Goal: Check status: Check status

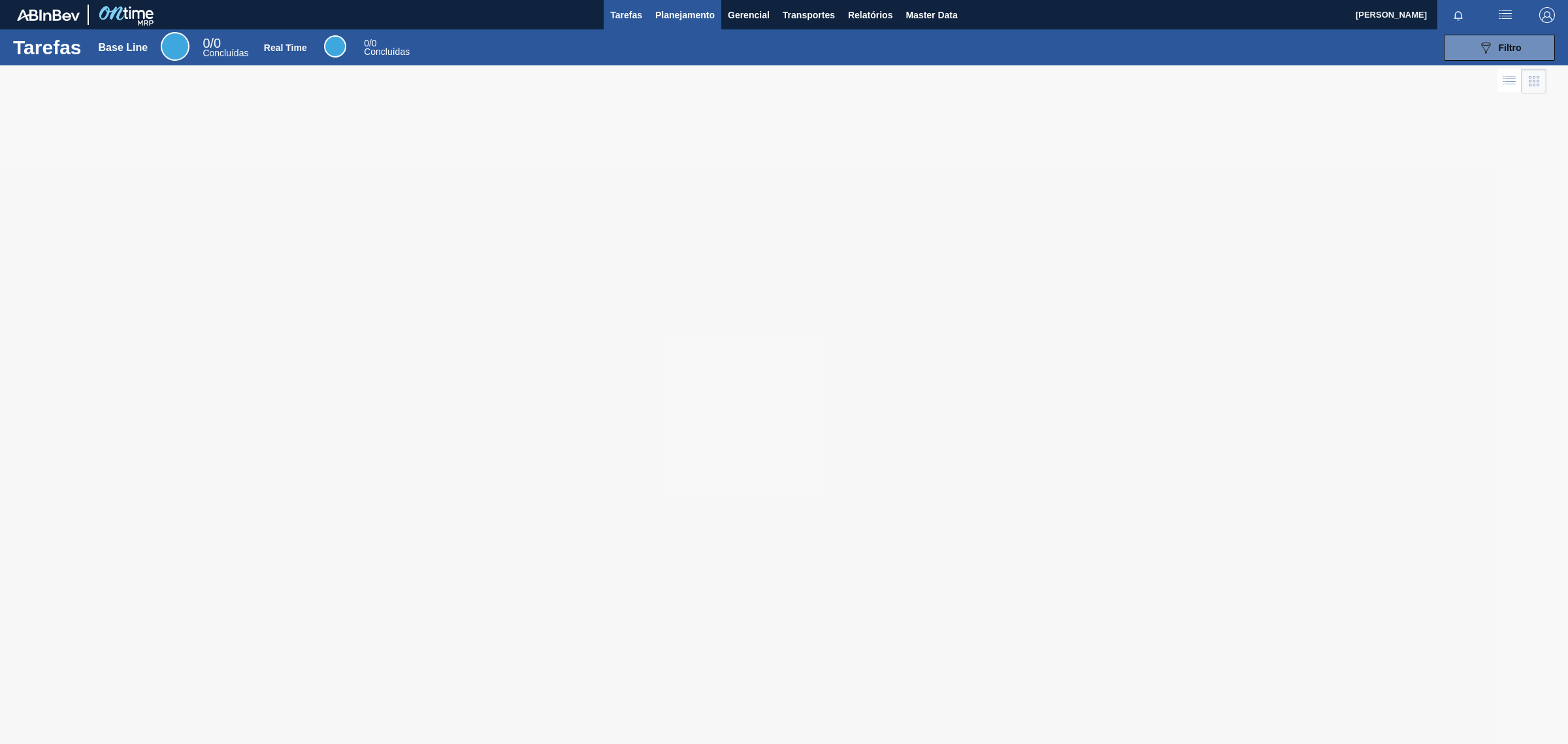
click at [680, 10] on span "Planejamento" at bounding box center [685, 15] width 59 height 16
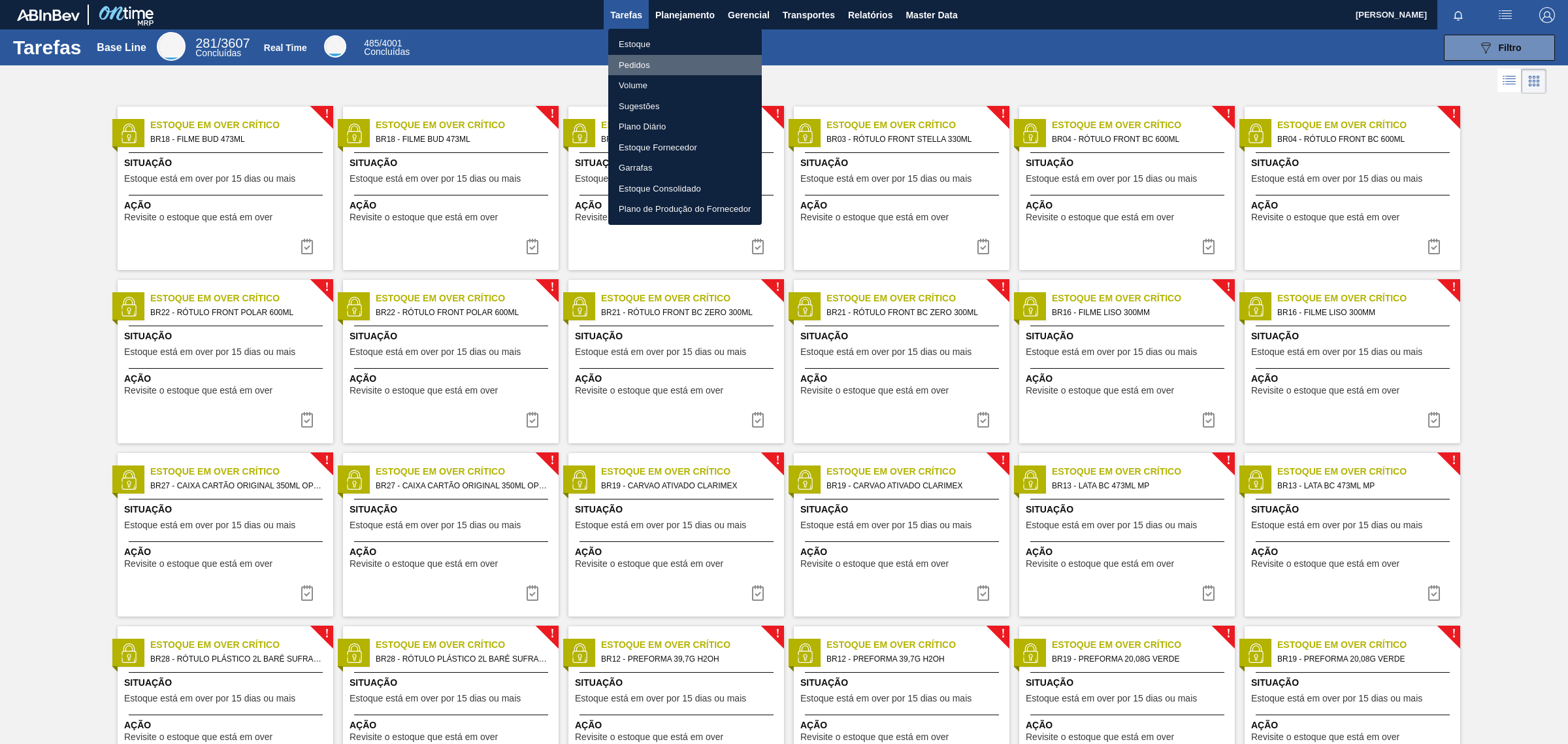
click at [634, 57] on li "Pedidos" at bounding box center [684, 65] width 154 height 21
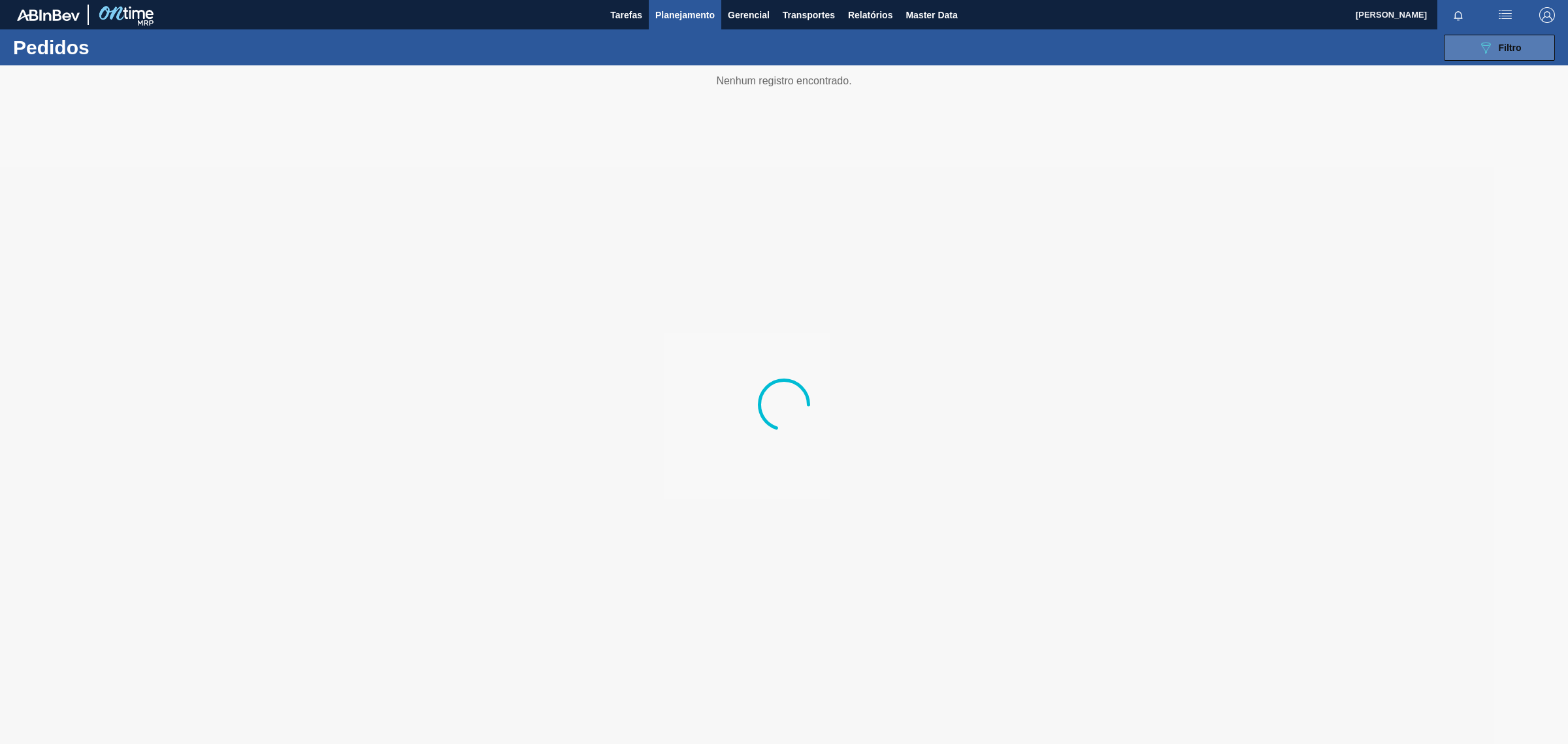
click at [1511, 43] on span "Filtro" at bounding box center [1510, 48] width 23 height 11
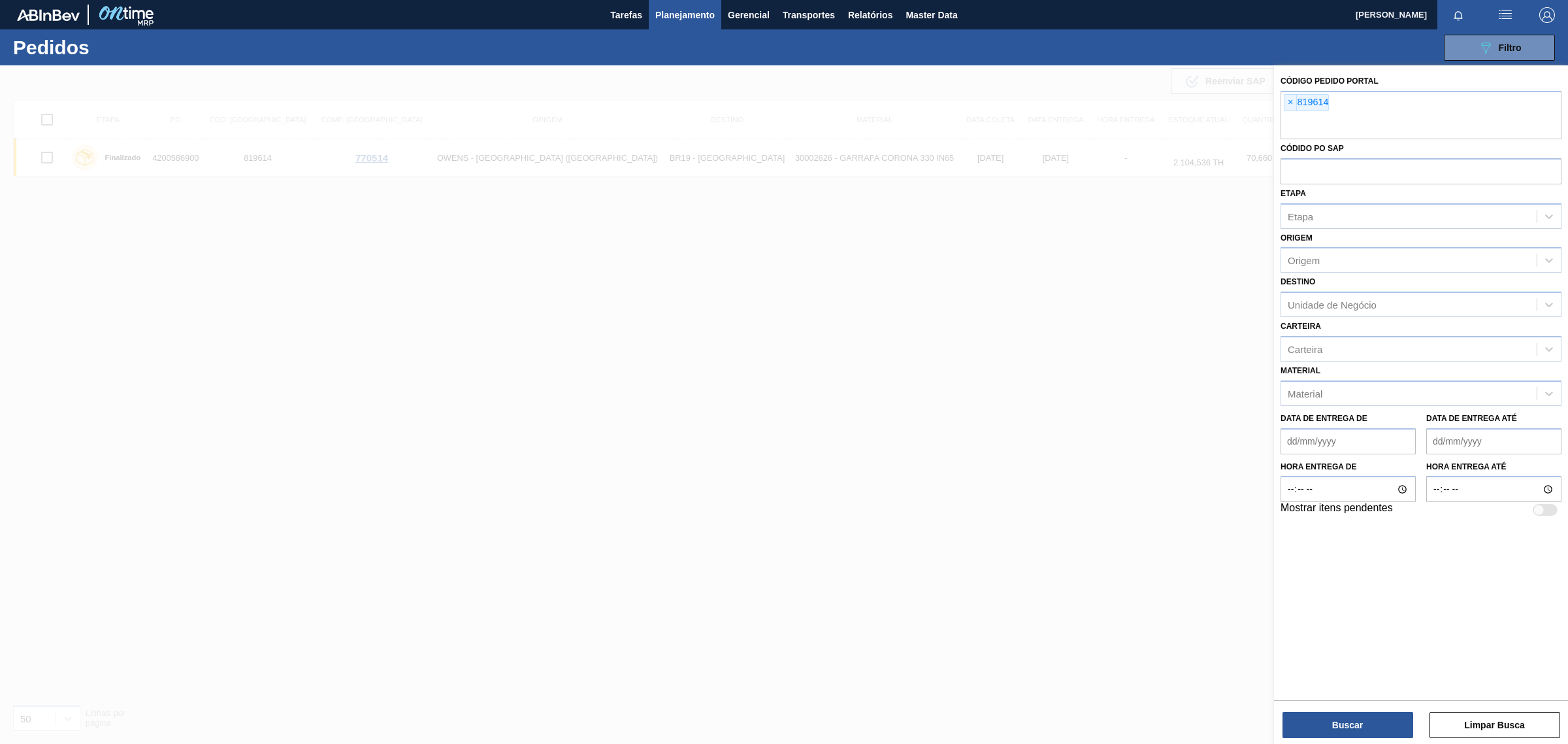
click at [1287, 101] on span "×" at bounding box center [1290, 102] width 12 height 16
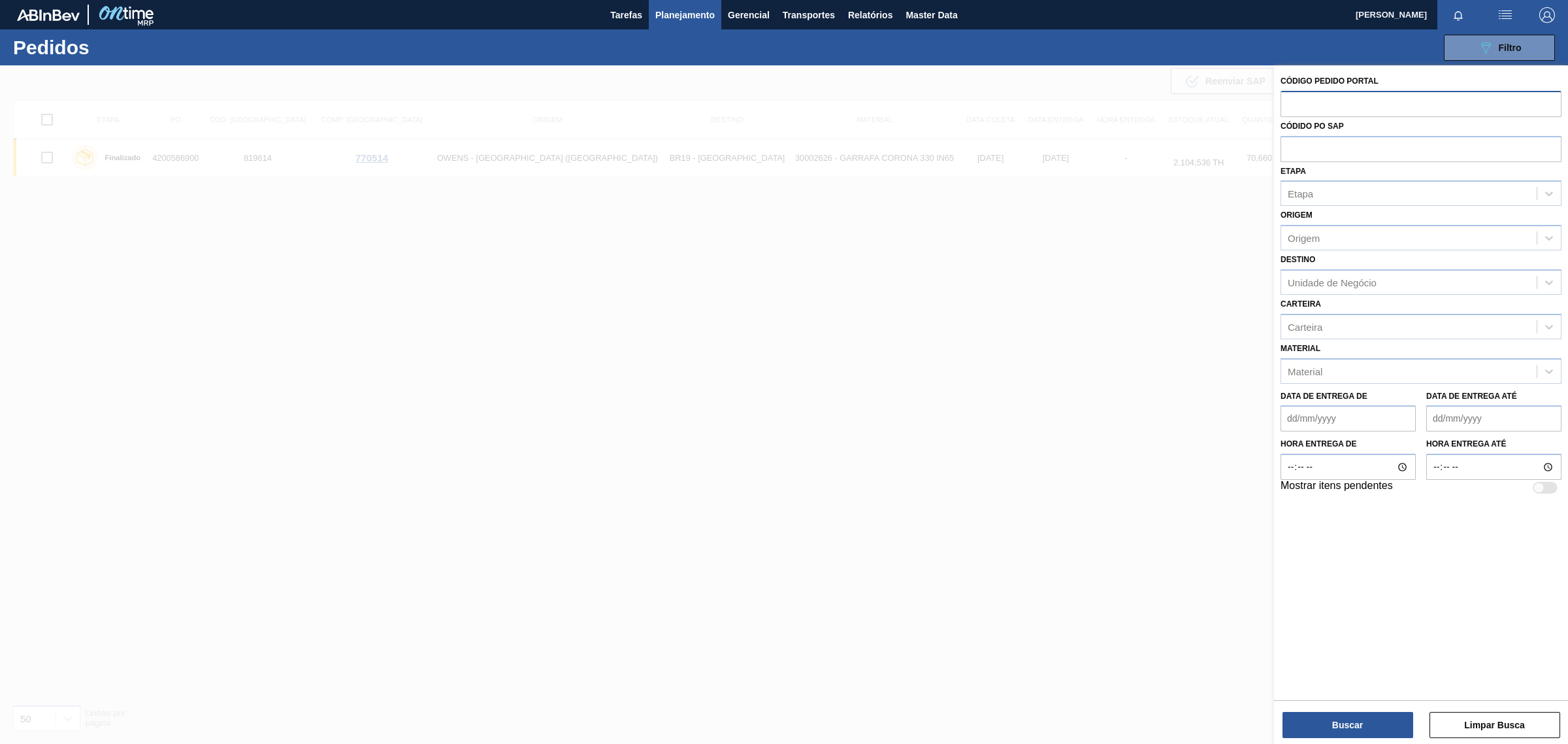
paste input "2037360"
type input "2037360"
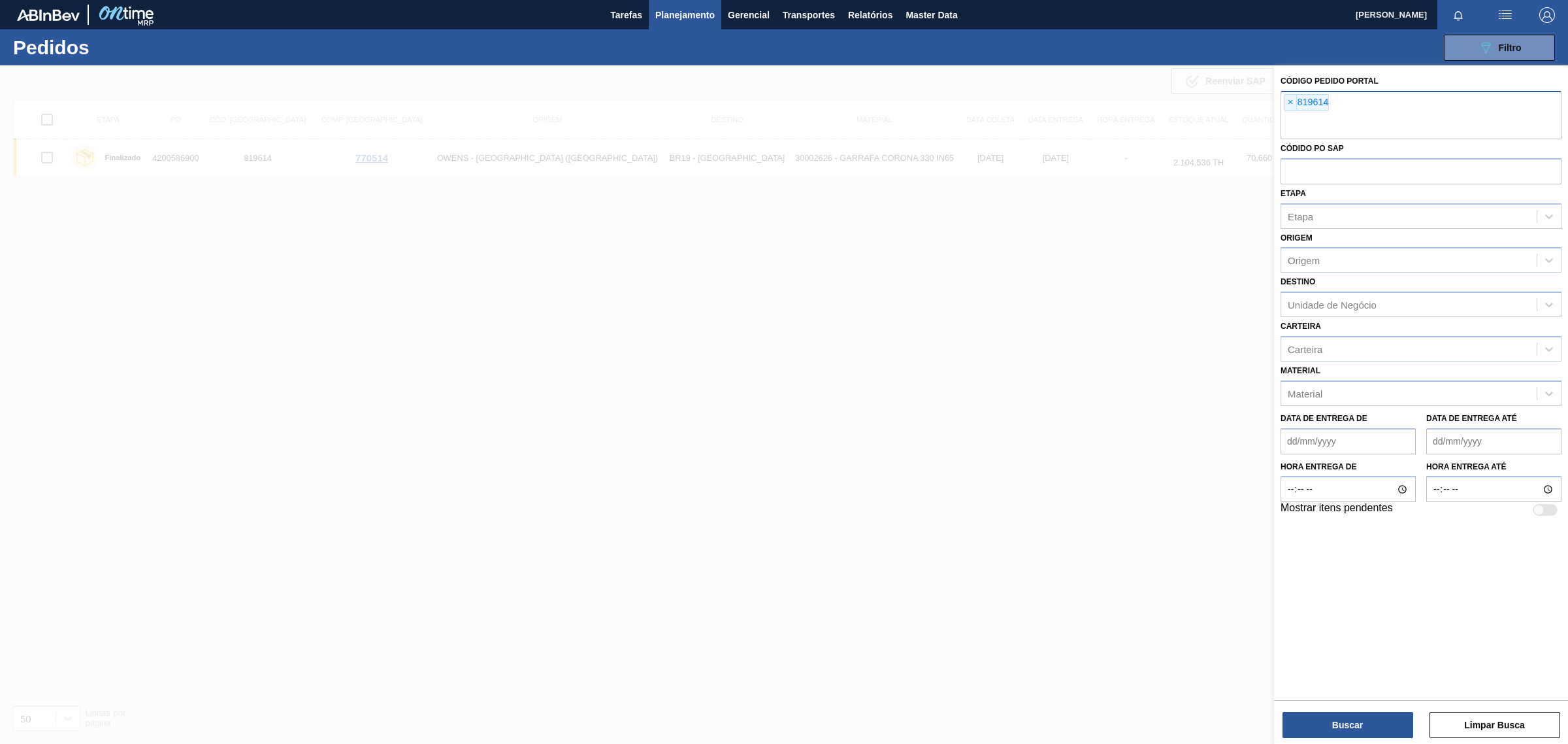
paste input "2037360"
type input "2037360"
click at [1285, 98] on span "×" at bounding box center [1290, 102] width 12 height 16
click at [1402, 723] on button "Buscar" at bounding box center [1348, 725] width 131 height 26
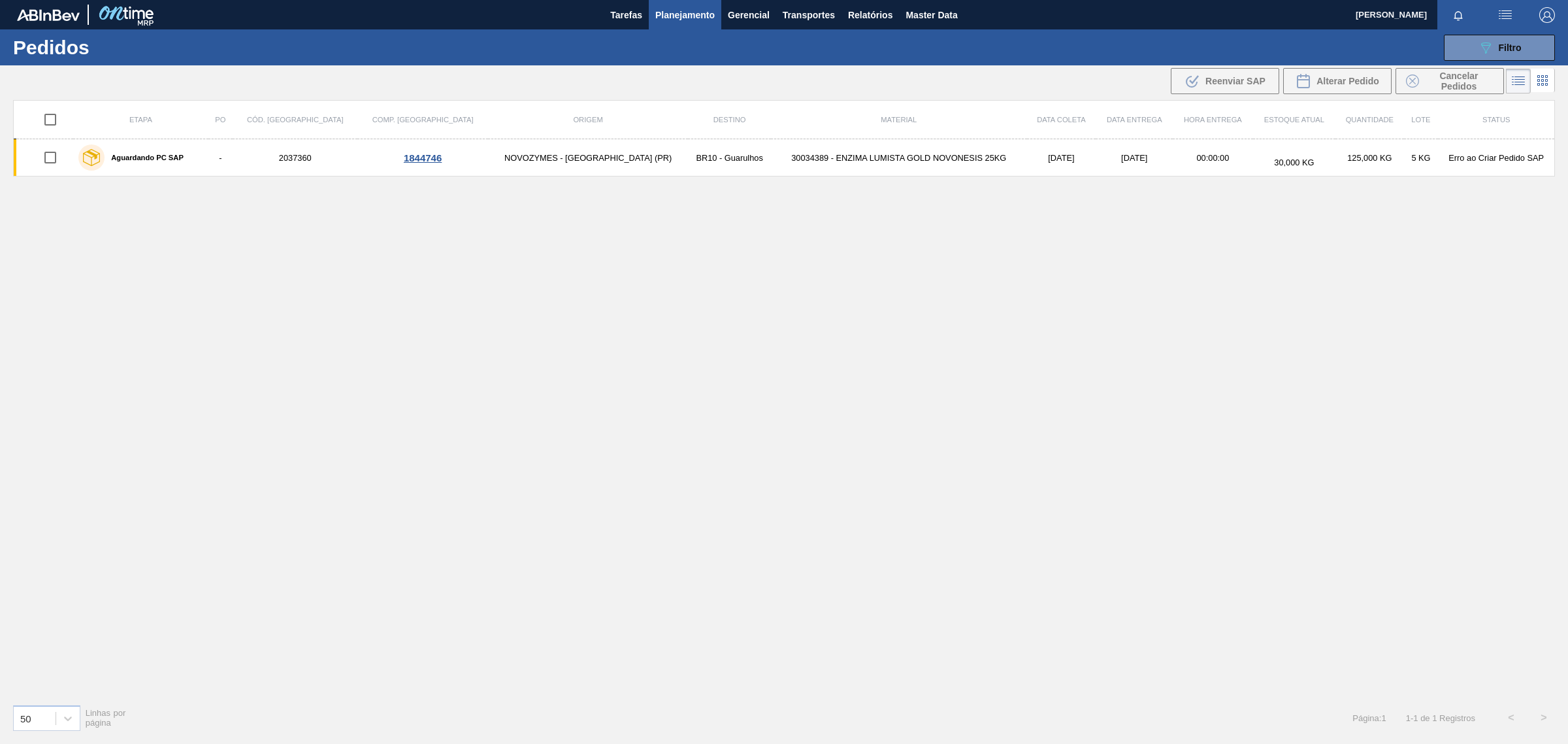
click at [1541, 81] on icon at bounding box center [1542, 80] width 16 height 16
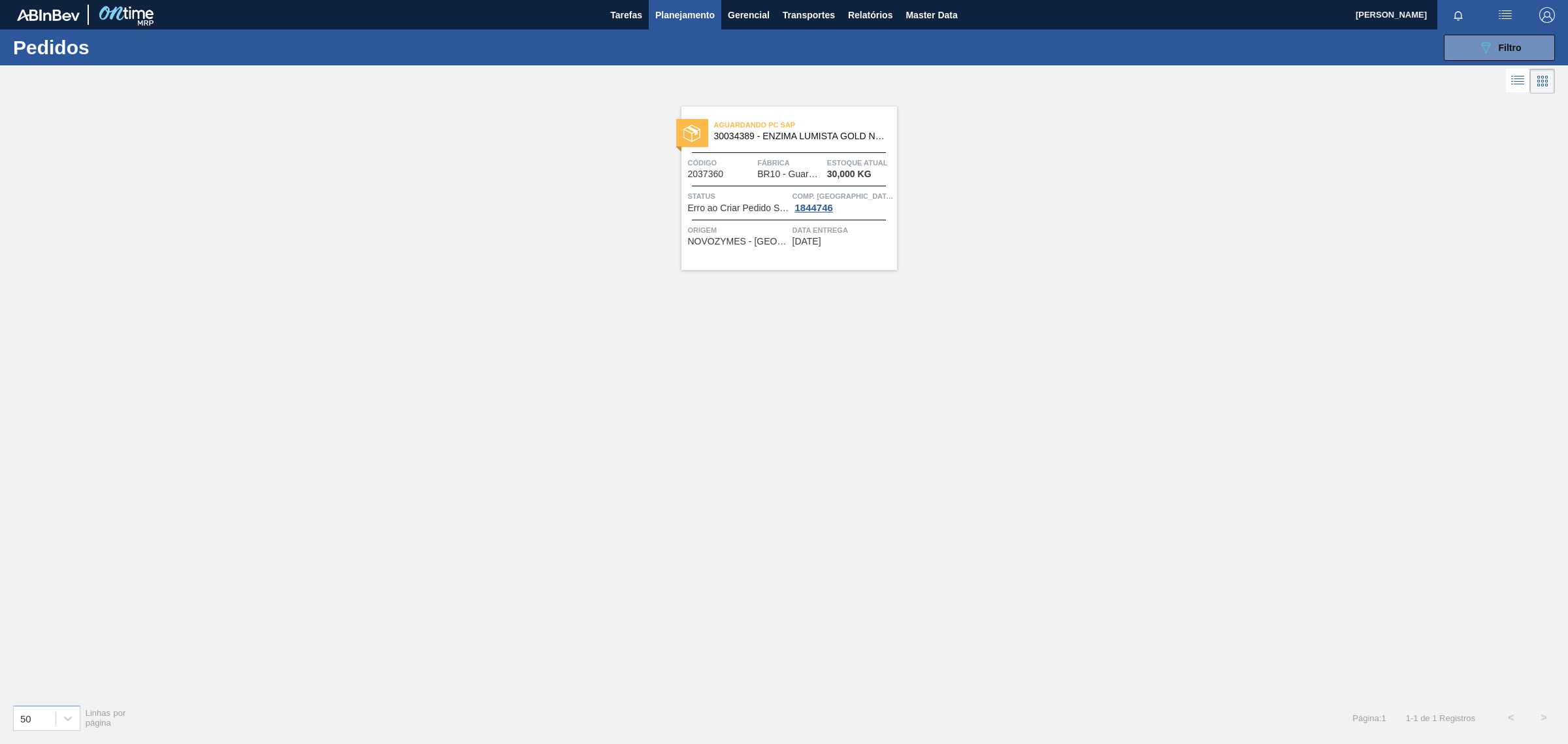
click at [801, 158] on span "Fábrica" at bounding box center [790, 163] width 67 height 13
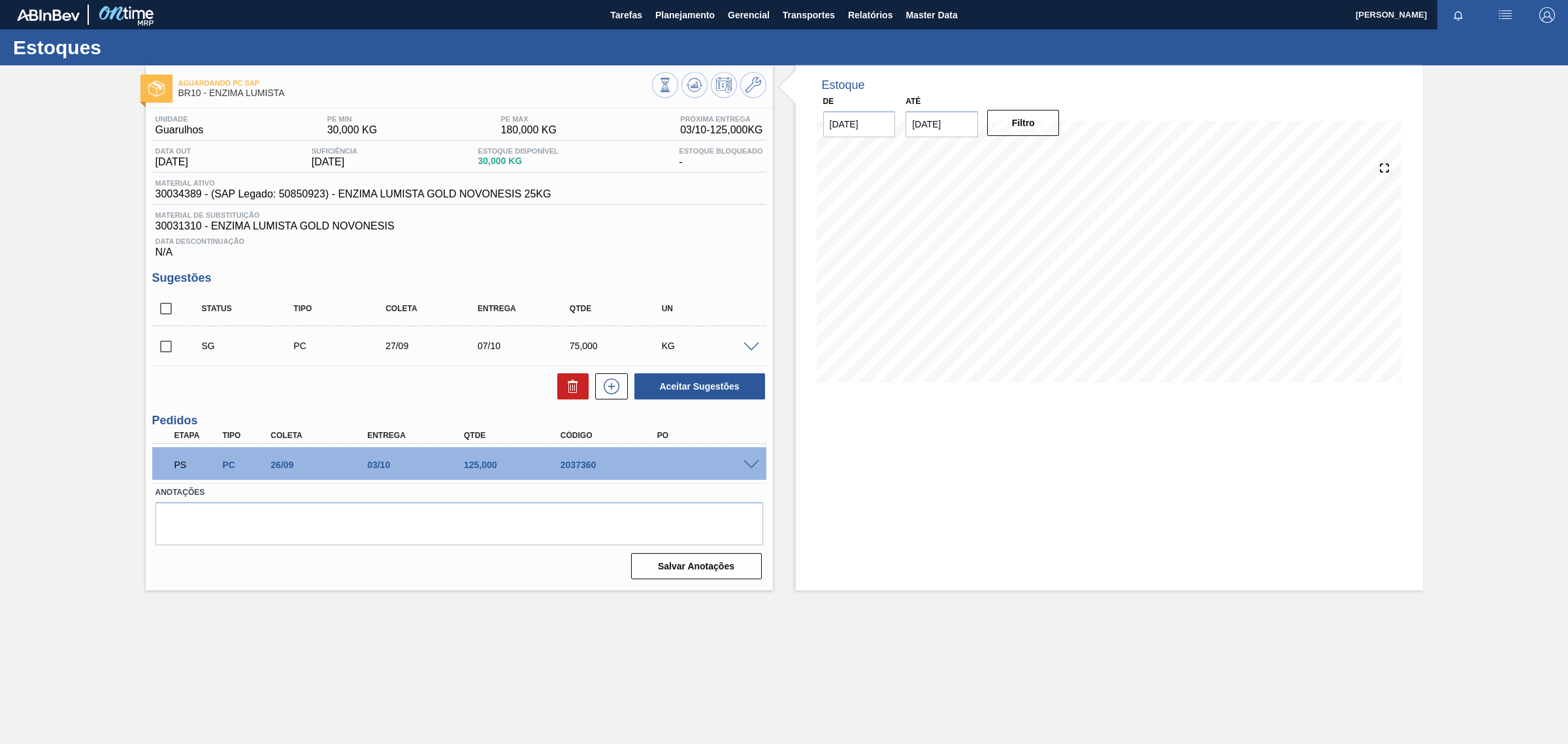
click at [747, 465] on span at bounding box center [751, 465] width 16 height 10
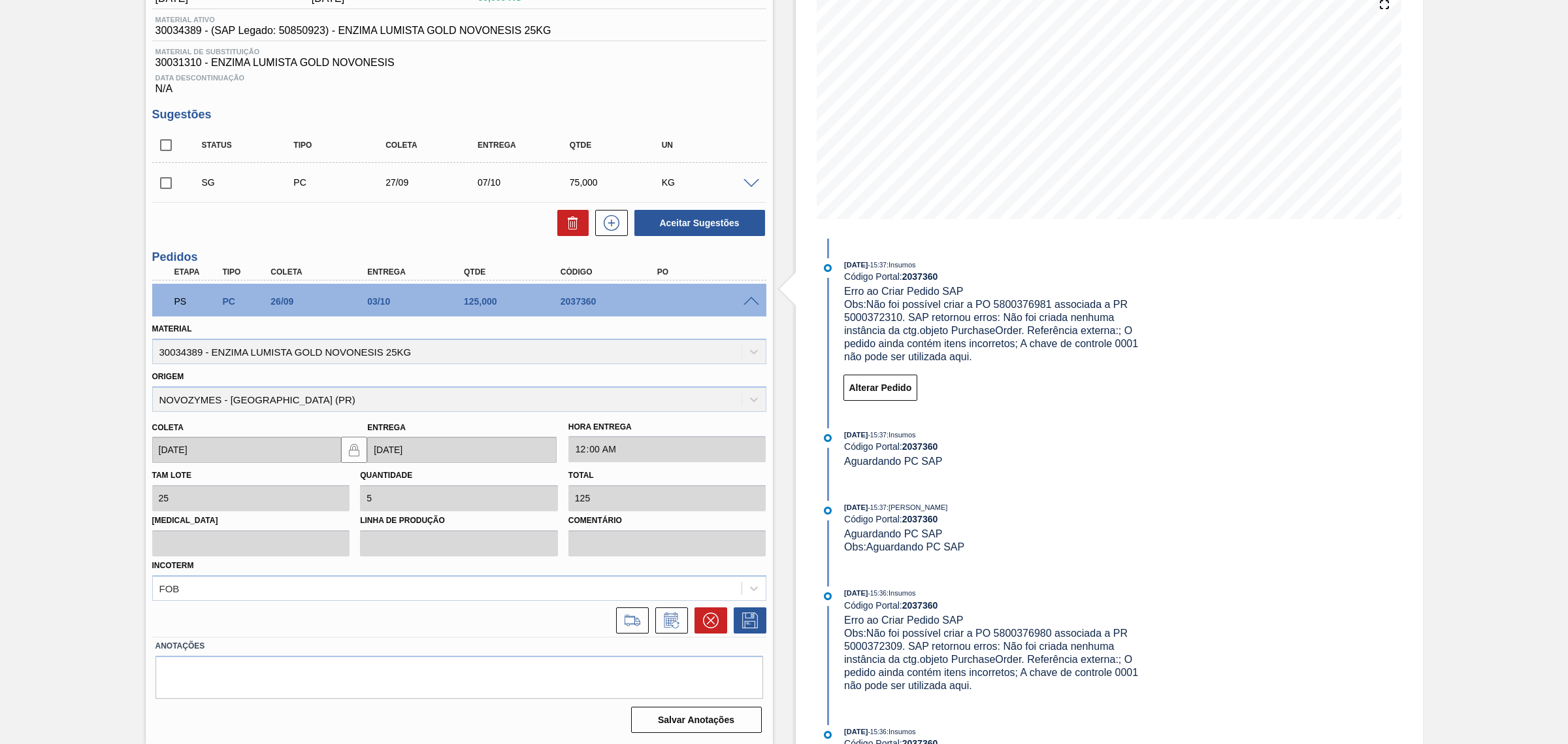
scroll to position [165, 0]
click at [913, 392] on button "Alterar Pedido" at bounding box center [880, 386] width 75 height 26
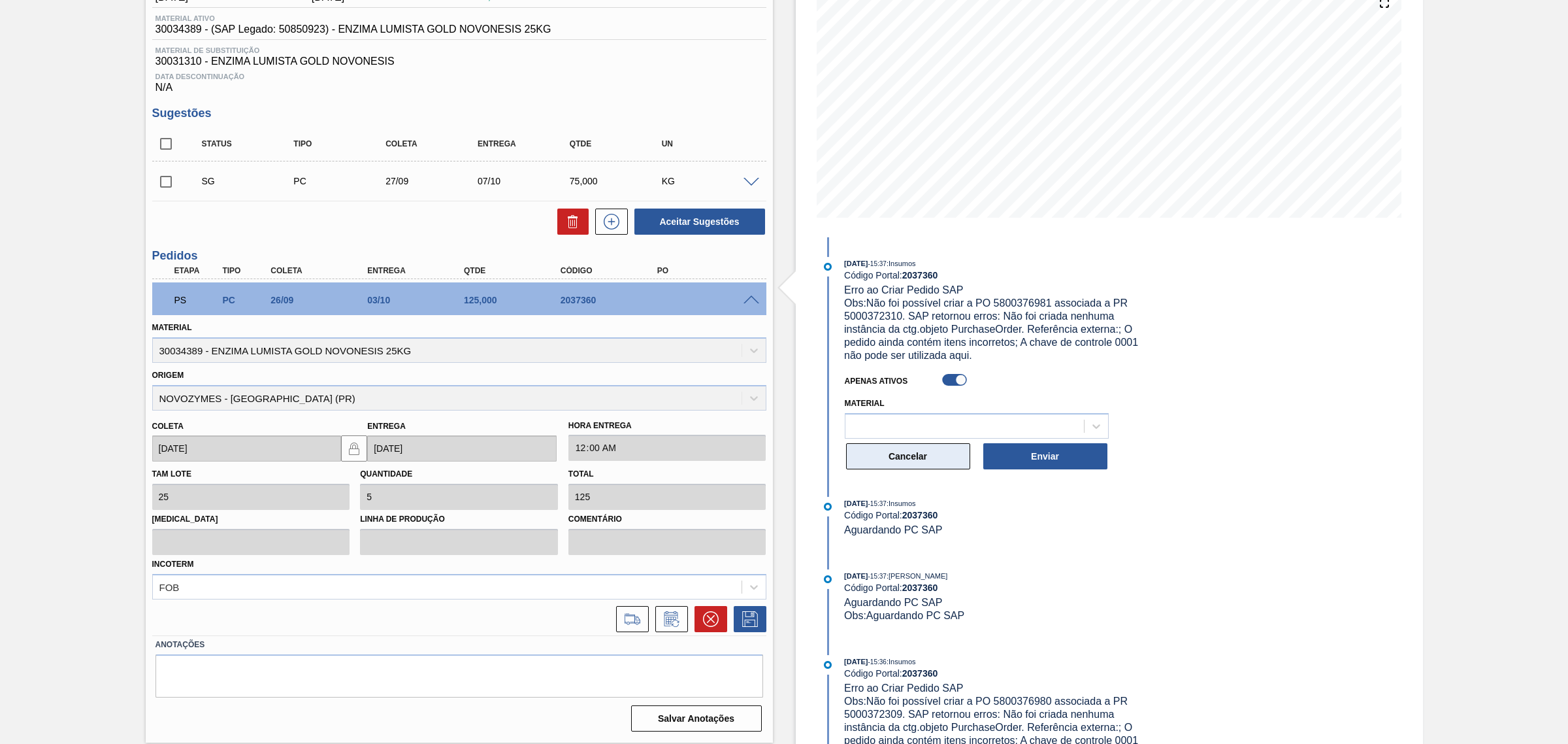
click at [890, 461] on button "Cancelar" at bounding box center [907, 456] width 124 height 26
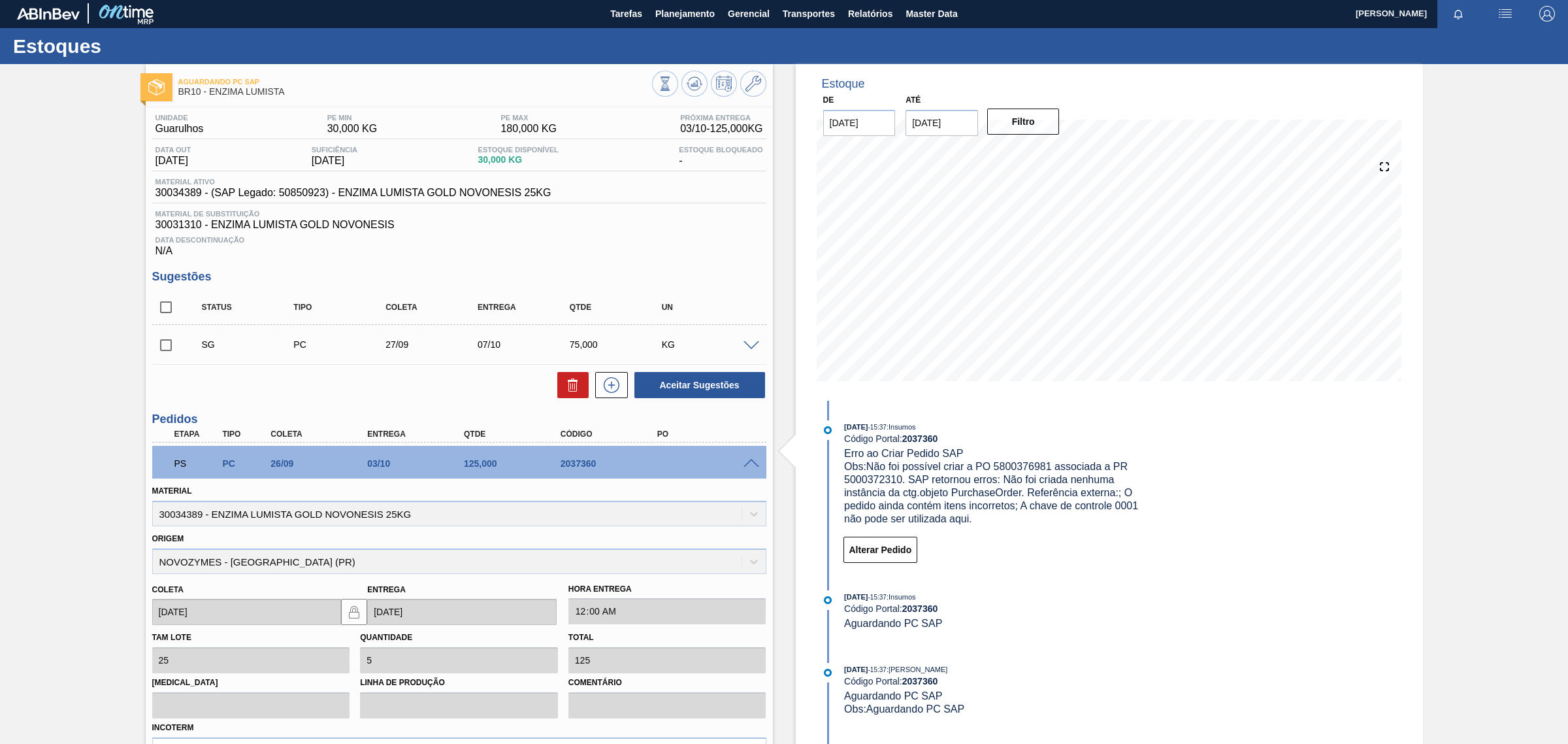
scroll to position [0, 0]
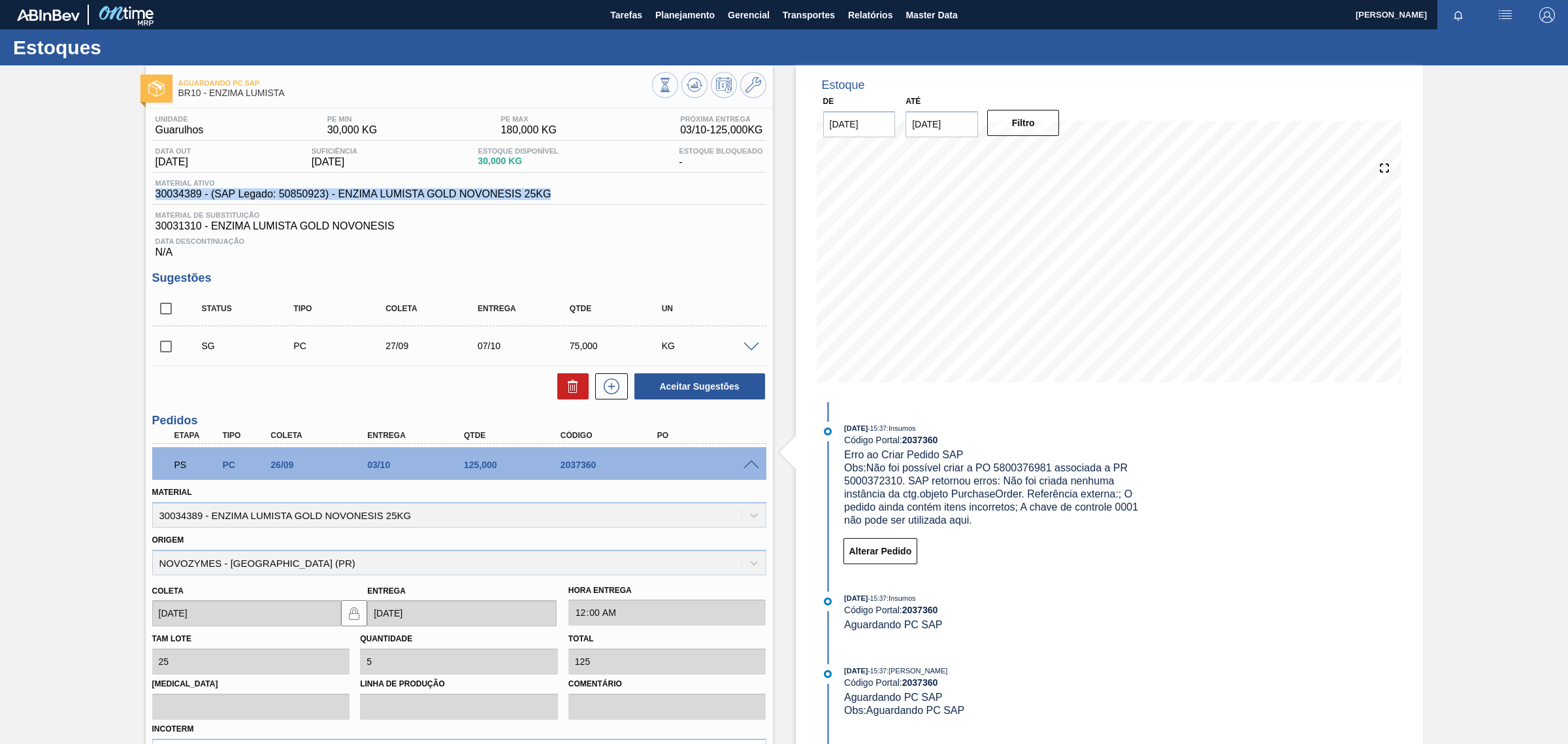
drag, startPoint x: 152, startPoint y: 192, endPoint x: 559, endPoint y: 198, distance: 407.0
click at [559, 198] on div "Material ativo 30034389 - (SAP Legado: 50850923) - ENZIMA LUMISTA GOLD NOVONESI…" at bounding box center [459, 192] width 614 height 26
copy span "30034389 - (SAP Legado: 50850923) - ENZIMA LUMISTA GOLD NOVONESIS 25KG"
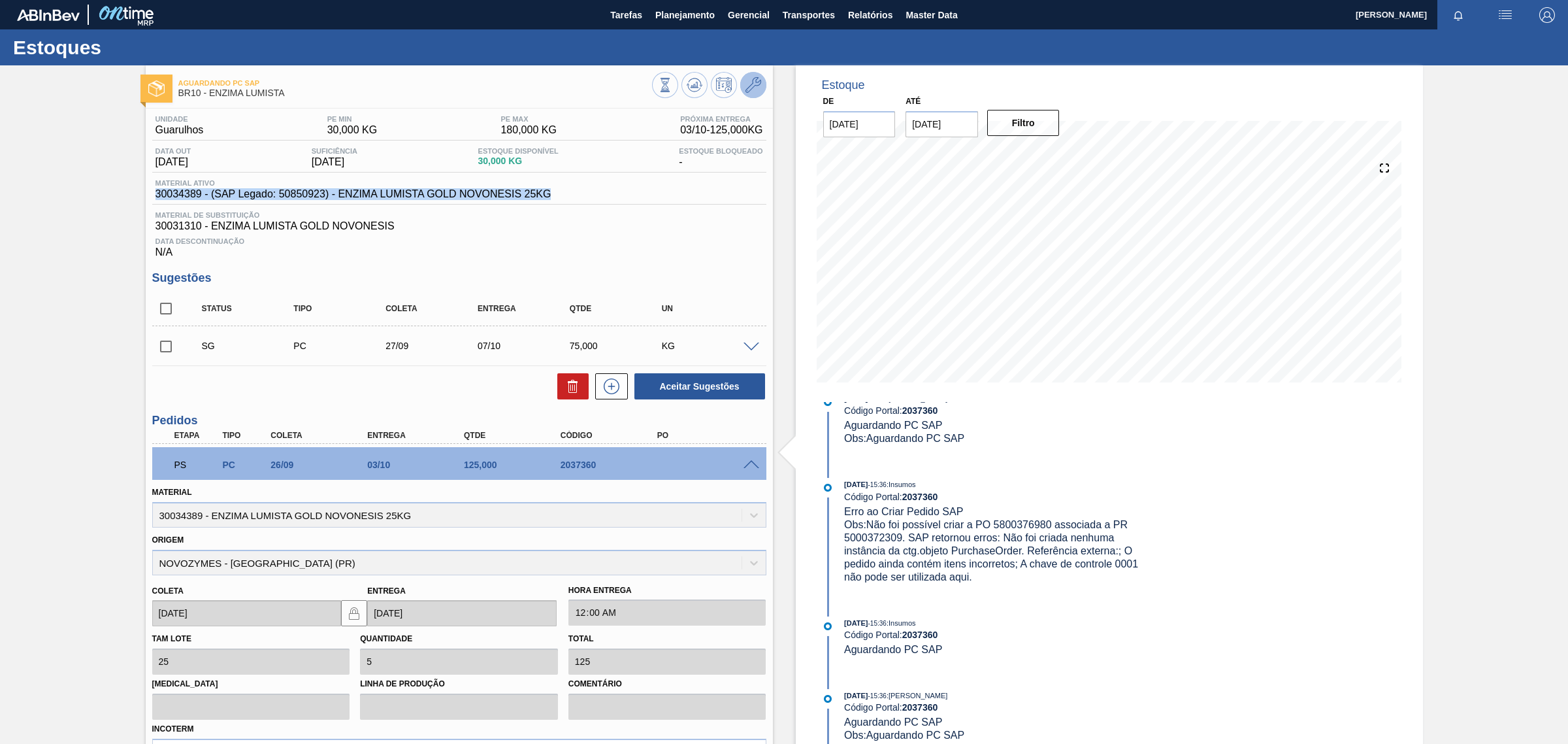
click at [754, 86] on icon at bounding box center [753, 85] width 16 height 16
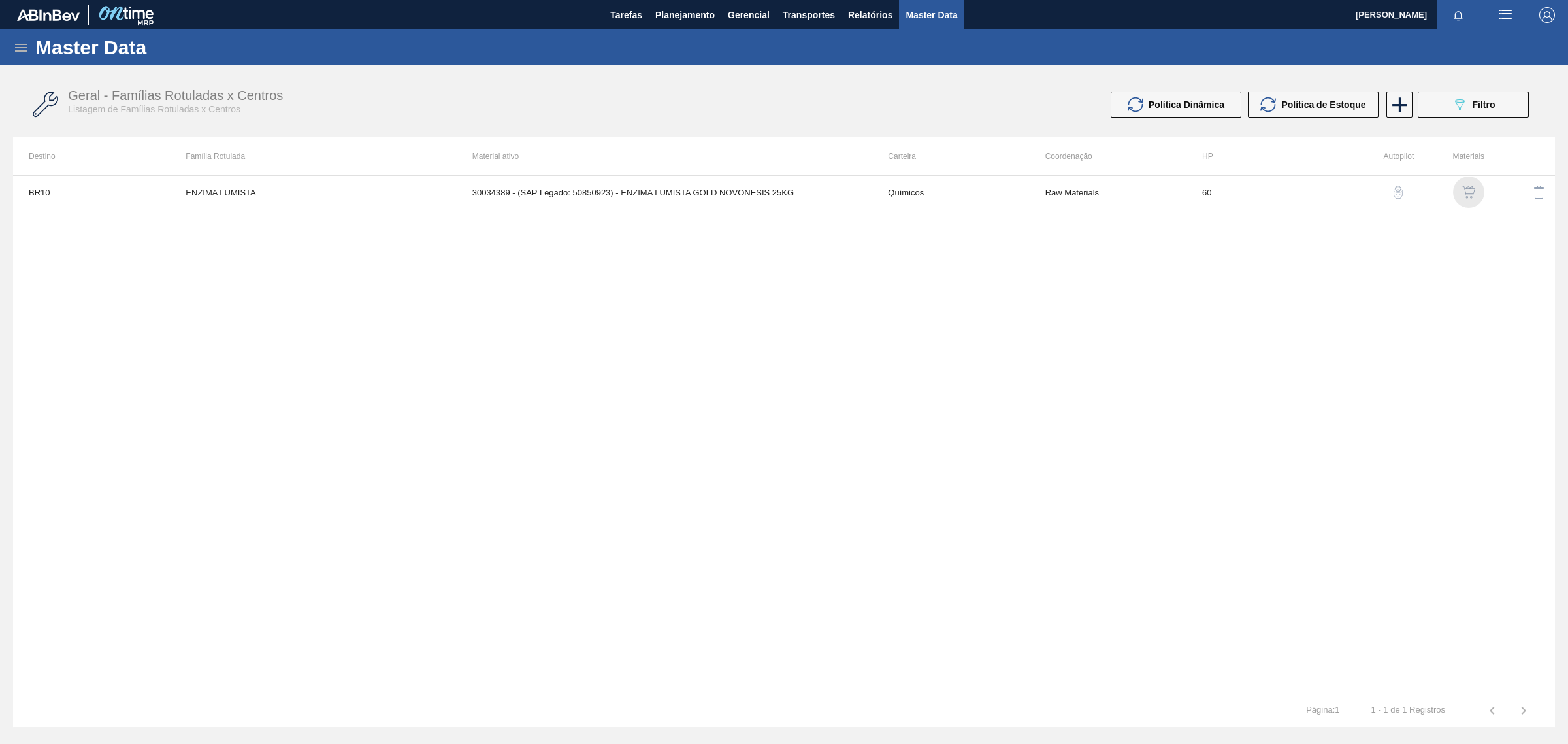
click at [1470, 188] on img "button" at bounding box center [1468, 193] width 13 height 13
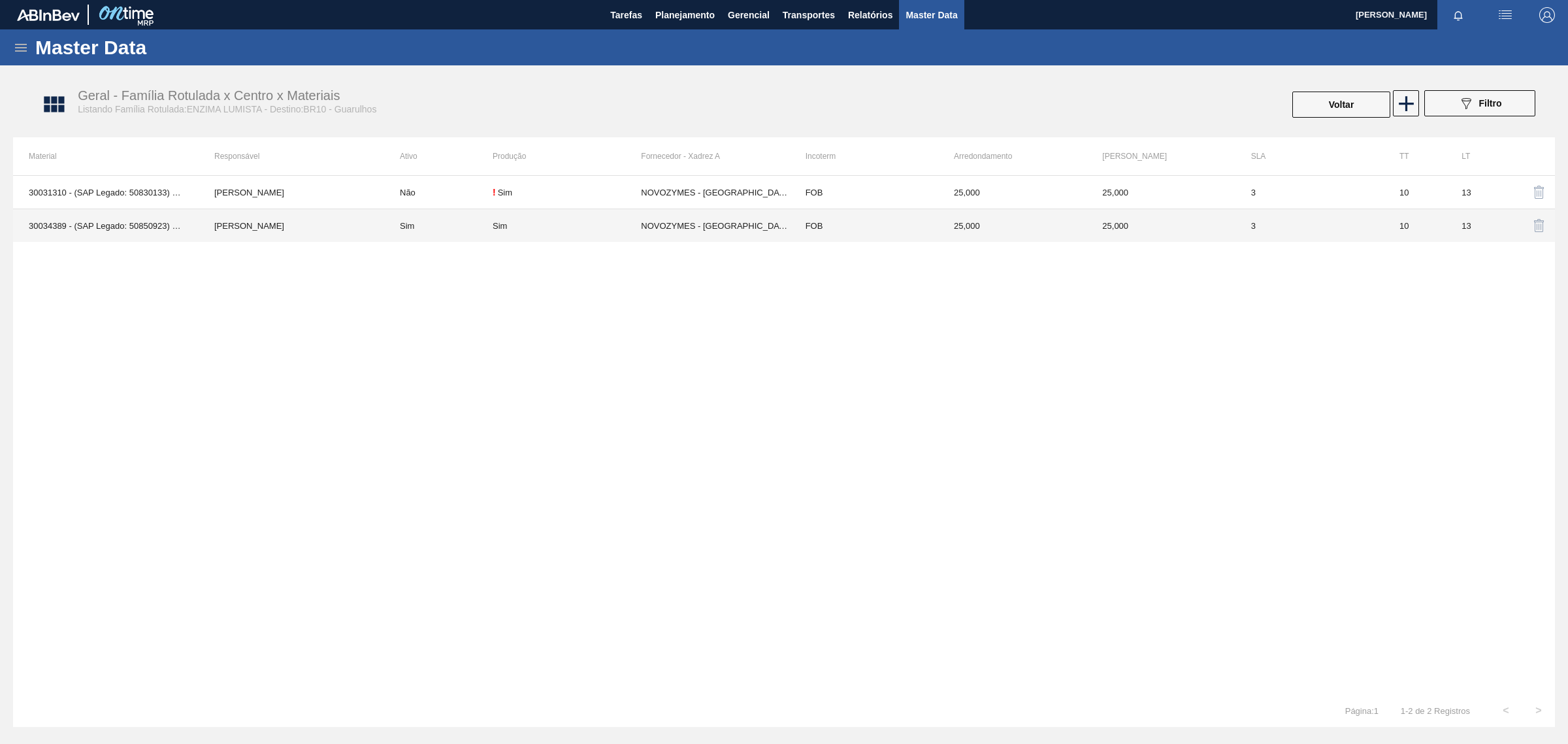
click at [920, 234] on td "FOB" at bounding box center [864, 226] width 148 height 34
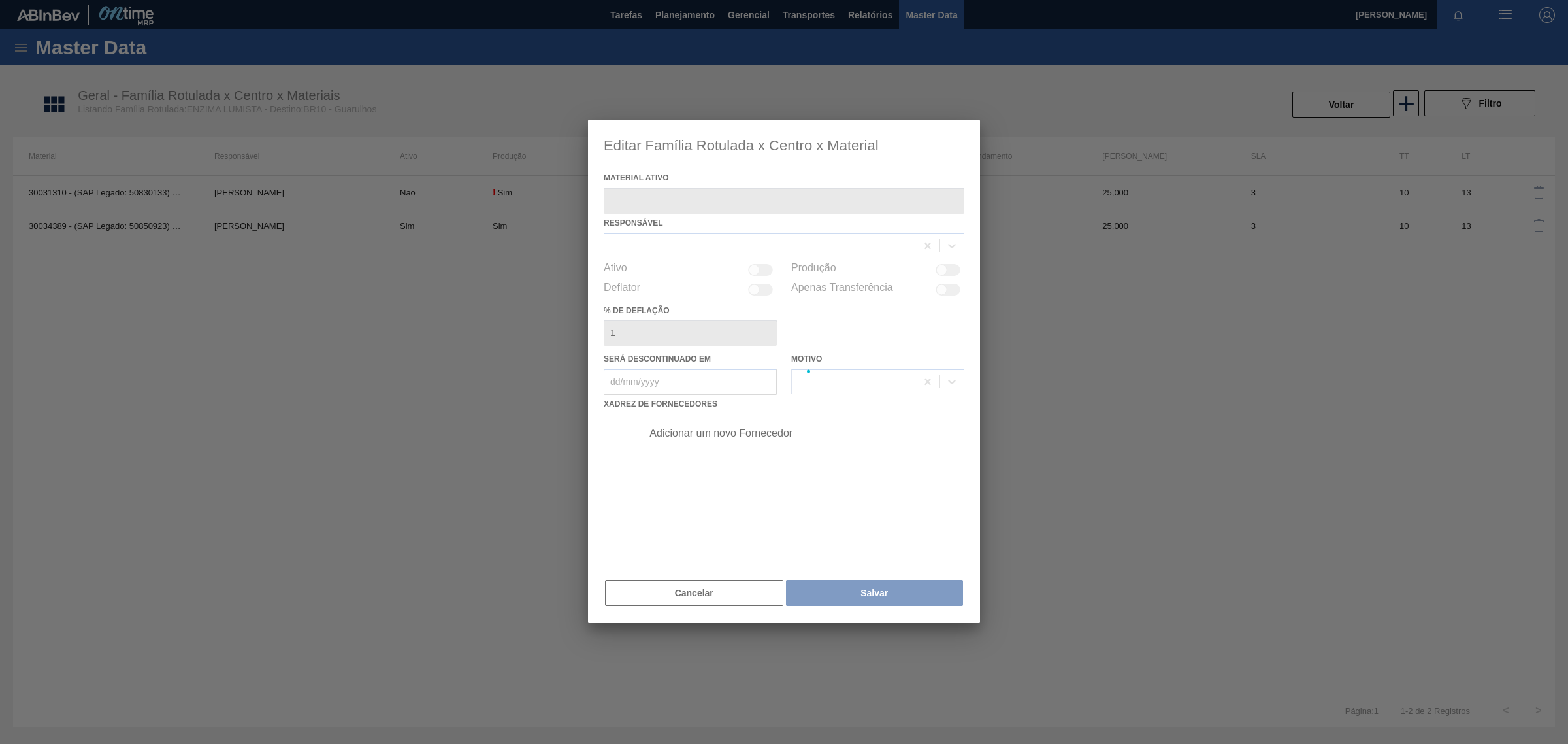
type ativo "30034389 - (SAP Legado: 50850923) - ENZIMA LUMISTA GOLD NOVONESIS 25KG"
checkbox input "true"
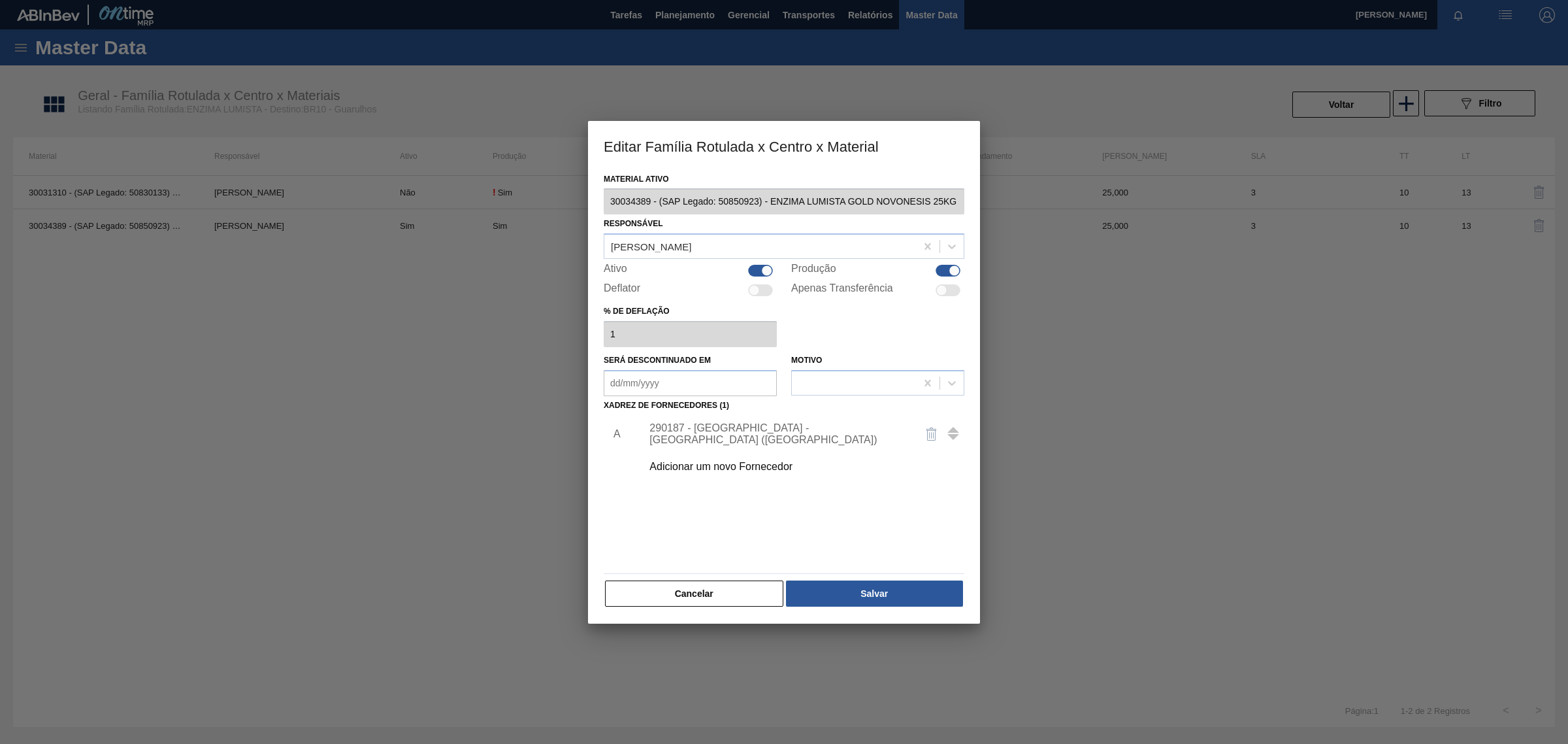
click at [794, 430] on div "290187 - [GEOGRAPHIC_DATA] - [GEOGRAPHIC_DATA] ([GEOGRAPHIC_DATA])" at bounding box center [777, 434] width 256 height 24
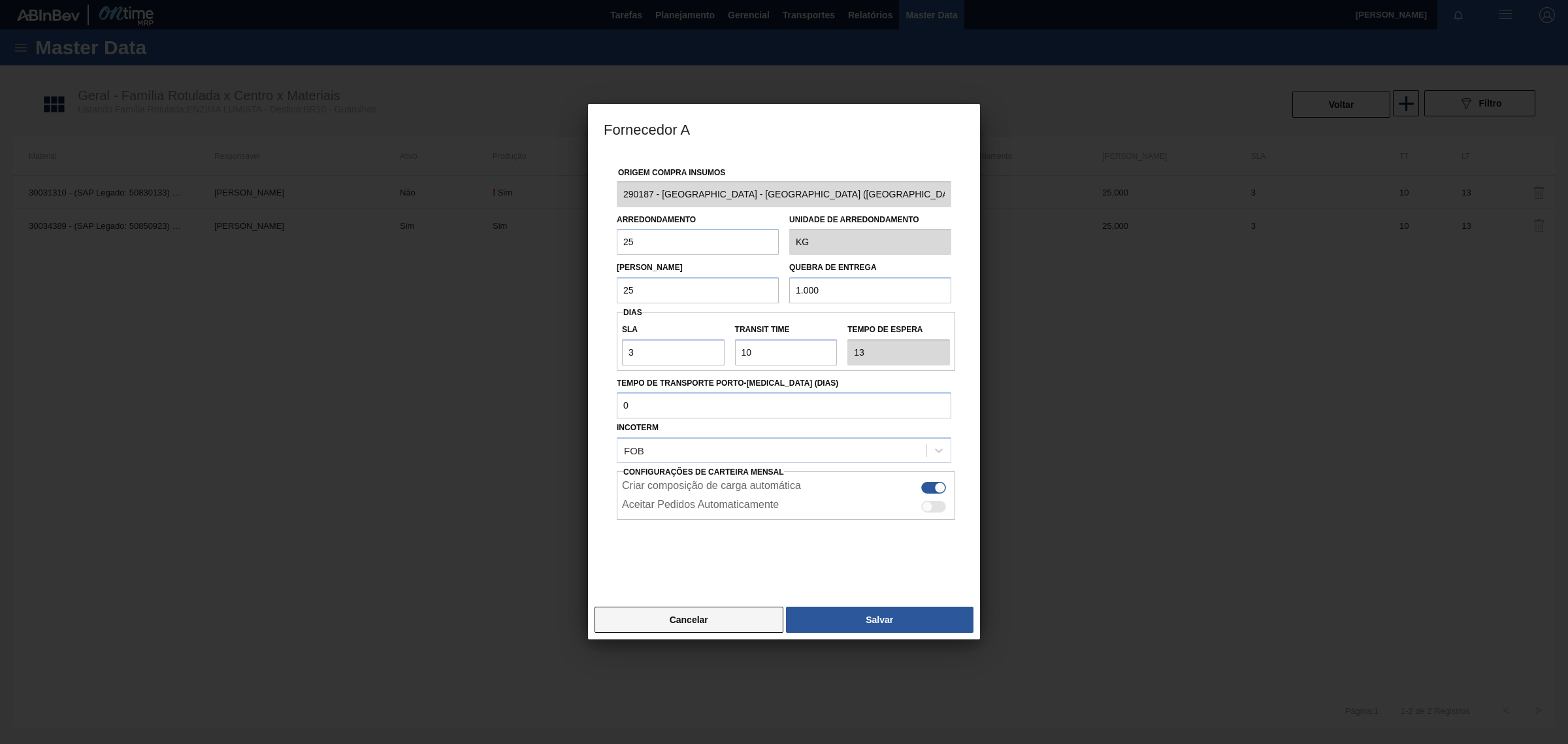
click at [675, 624] on button "Cancelar" at bounding box center [689, 620] width 189 height 26
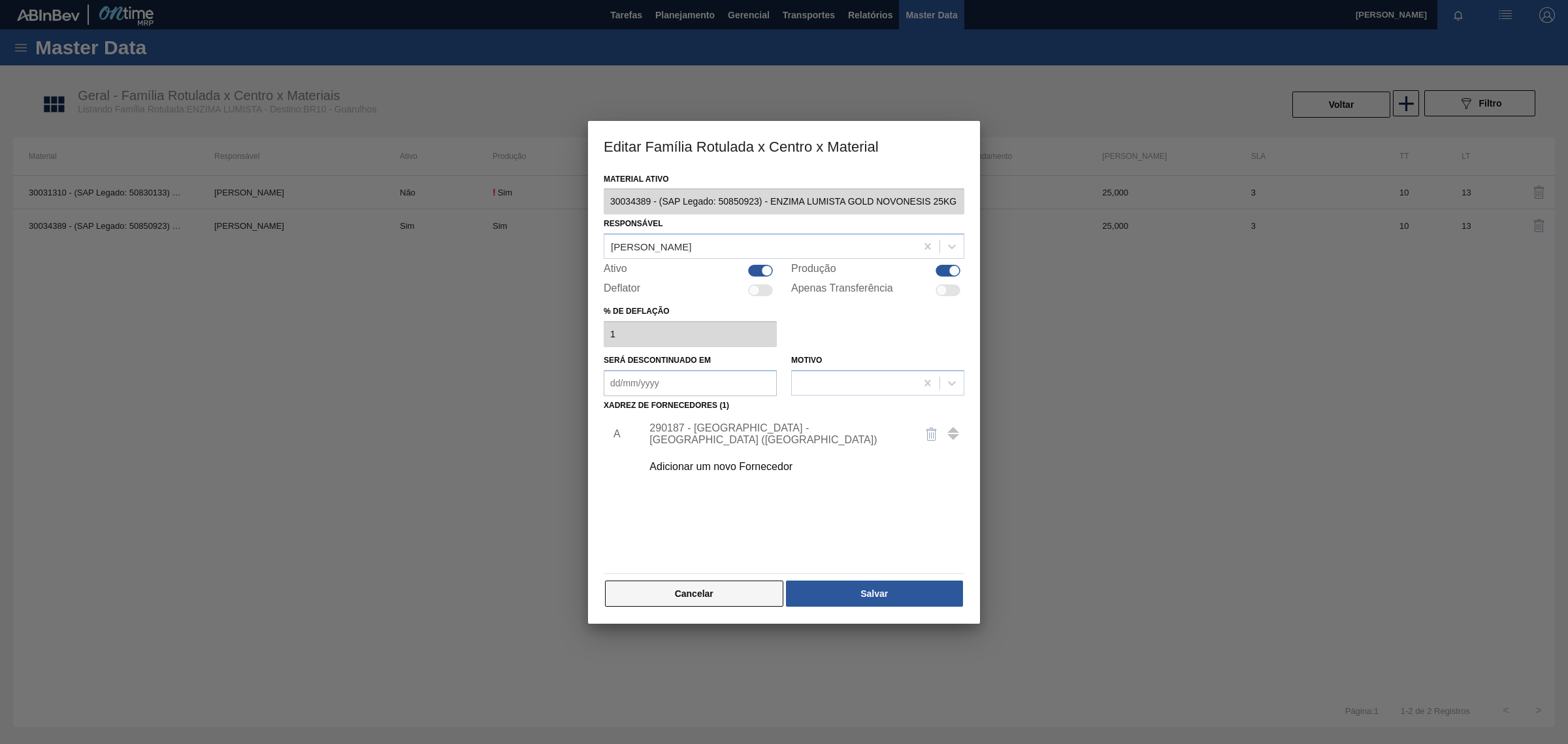
click at [700, 598] on button "Cancelar" at bounding box center [694, 593] width 179 height 26
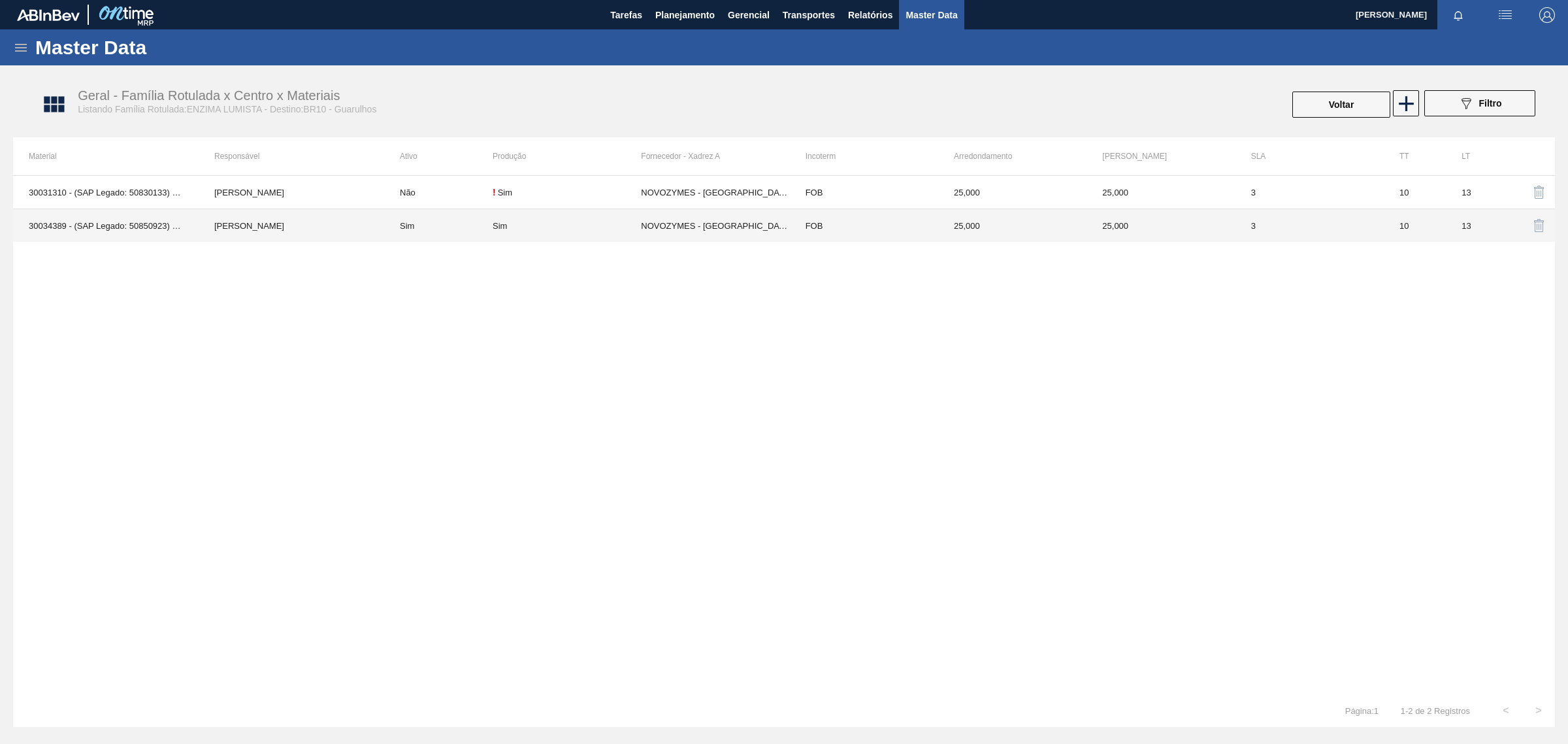
click at [427, 233] on td "Sim" at bounding box center [438, 226] width 109 height 34
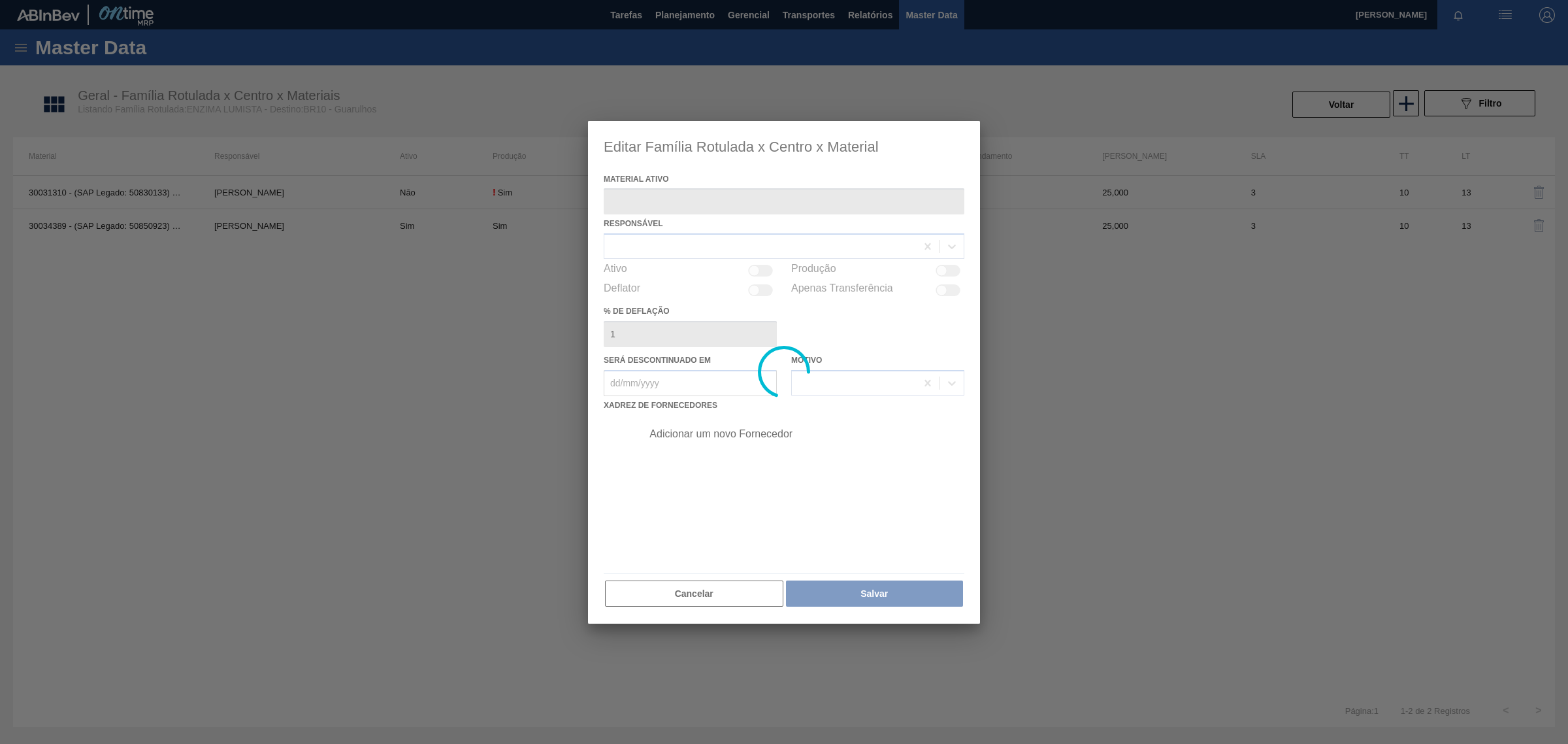
type ativo "30034389 - (SAP Legado: 50850923) - ENZIMA LUMISTA GOLD NOVONESIS 25KG"
checkbox input "true"
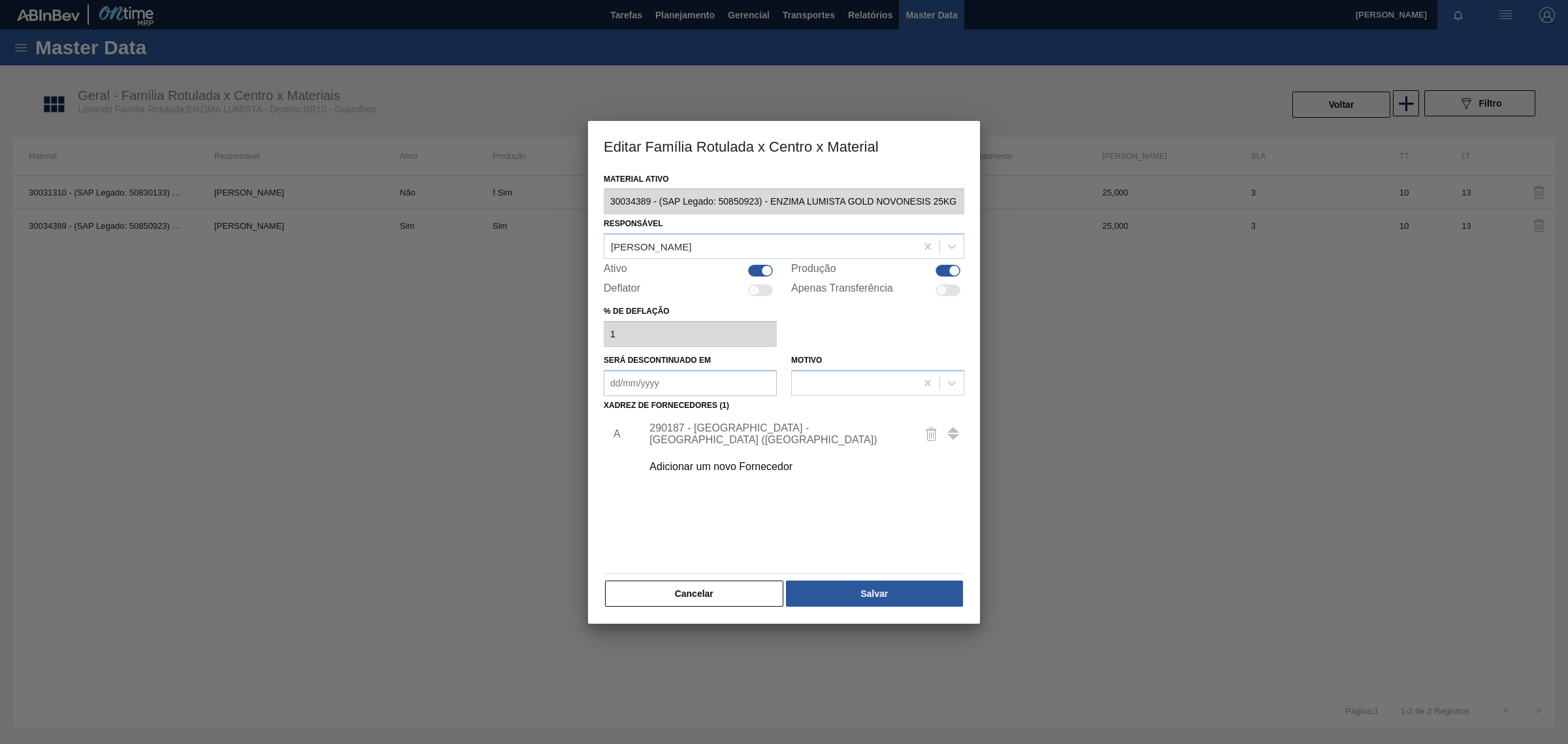
click at [697, 619] on div "Material ativo 30034389 - (SAP Legado: 50850923) - ENZIMA LUMISTA GOLD NOVONESI…" at bounding box center [784, 397] width 392 height 454
click at [700, 603] on button "Cancelar" at bounding box center [694, 593] width 179 height 26
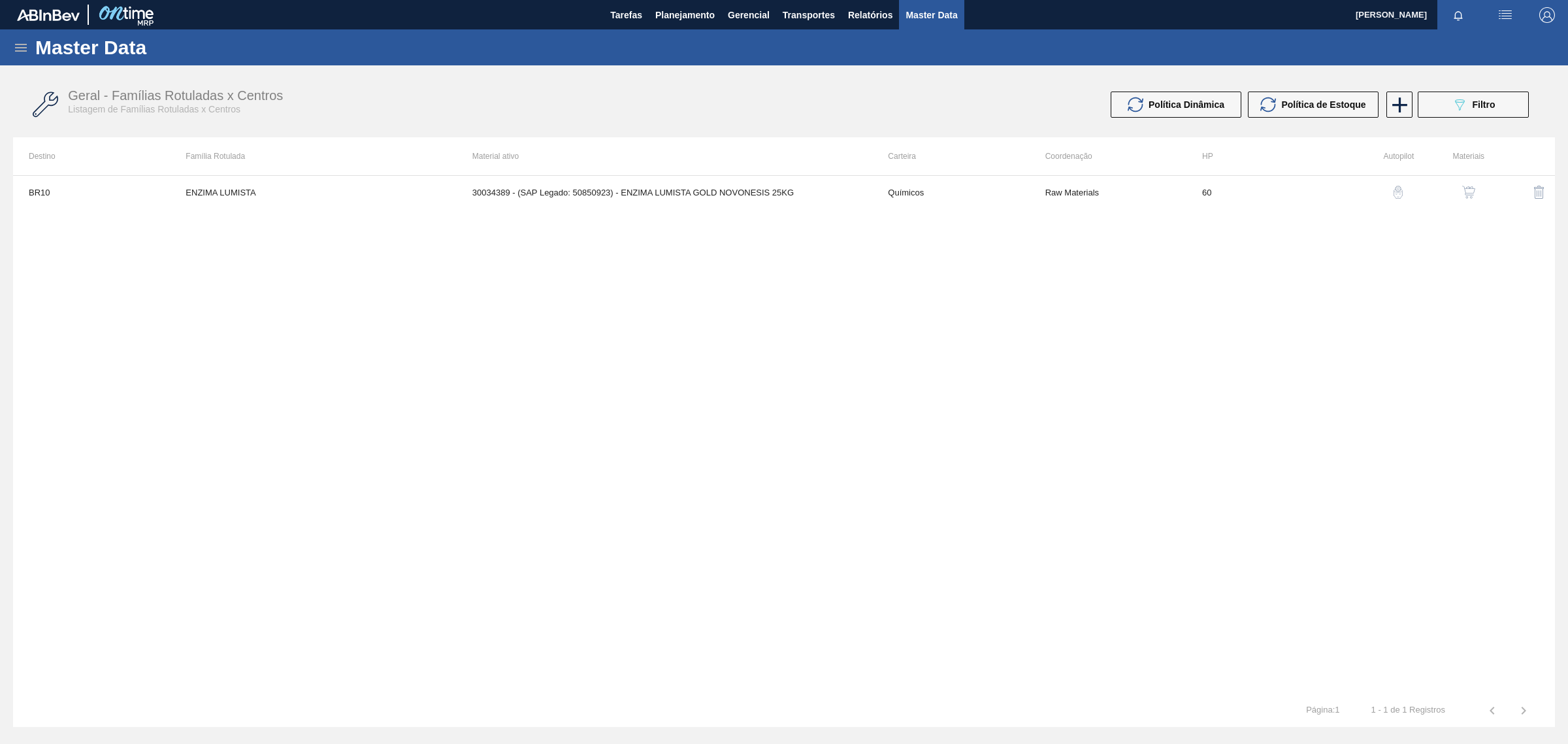
click at [1389, 195] on button "button" at bounding box center [1398, 192] width 31 height 31
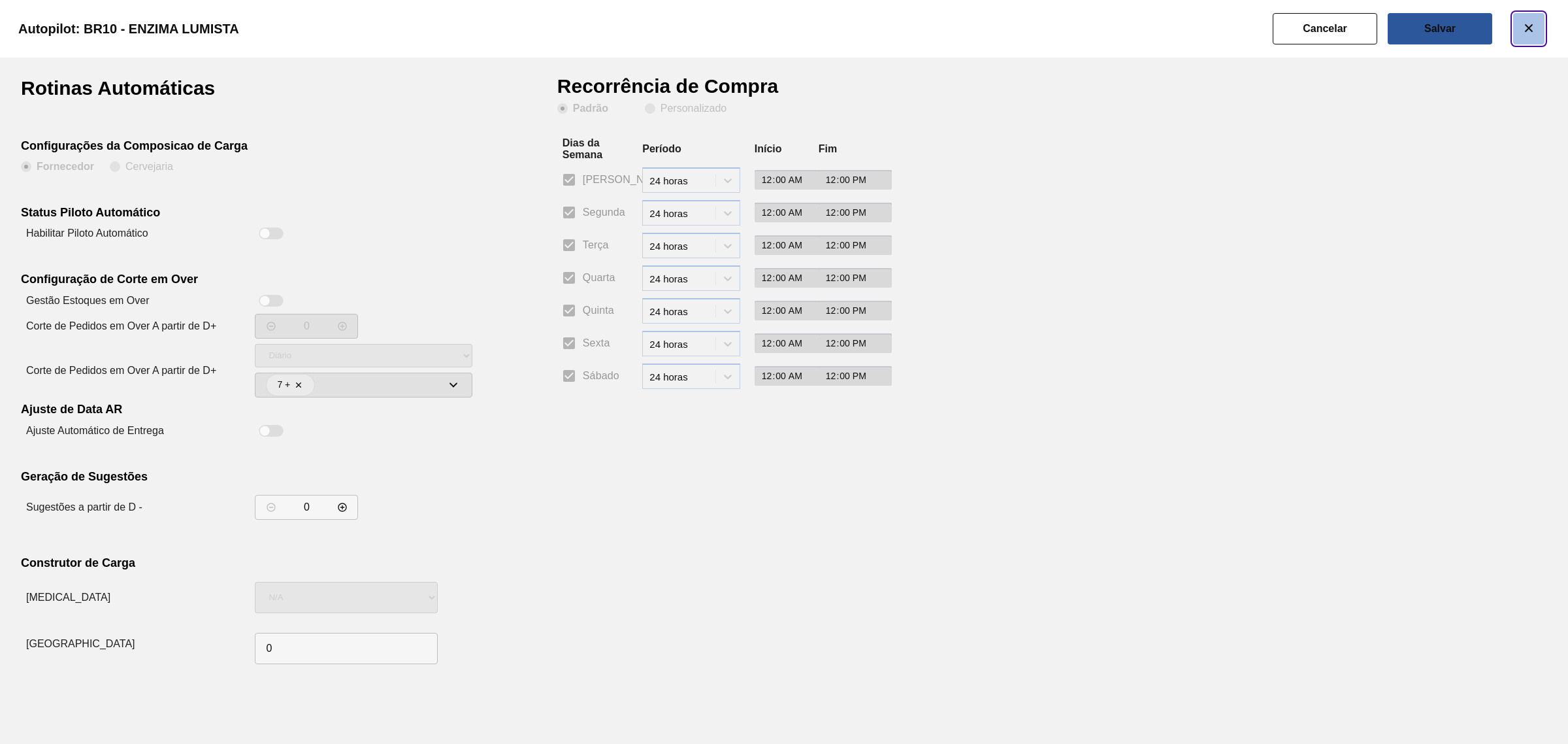
click at [1538, 28] on button "botão de ícone" at bounding box center [1529, 29] width 31 height 31
